Goal: Complete application form: Complete application form

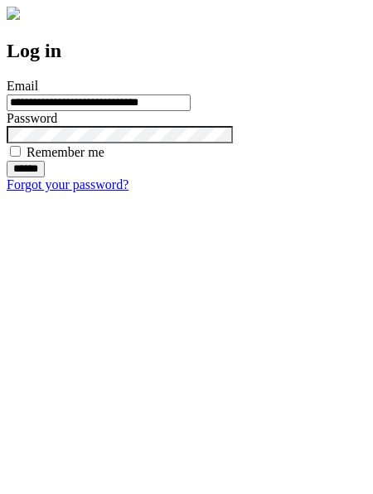
type input "**********"
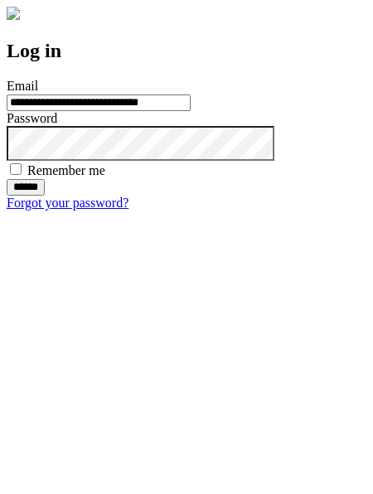
click at [45, 196] on input "******" at bounding box center [26, 187] width 38 height 17
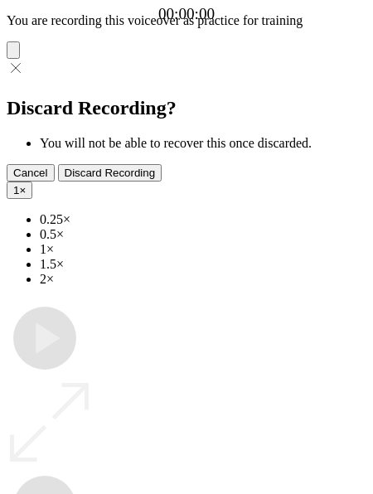
type input "**********"
